Goal: Find specific page/section: Find specific page/section

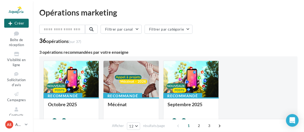
scroll to position [35, 0]
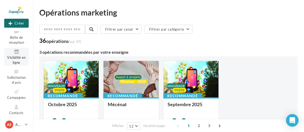
click at [20, 57] on span "Visibilité en ligne" at bounding box center [16, 59] width 18 height 9
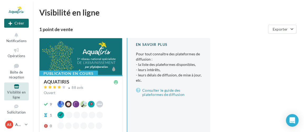
click at [61, 79] on div "AQUATIRIS" at bounding box center [57, 81] width 26 height 5
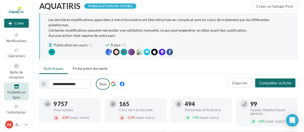
scroll to position [24, 0]
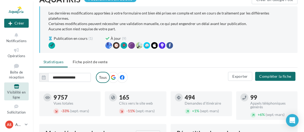
click at [84, 60] on span "Fiche point de vente" at bounding box center [90, 62] width 35 height 4
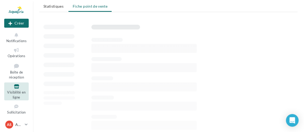
scroll to position [72, 0]
